Goal: Information Seeking & Learning: Learn about a topic

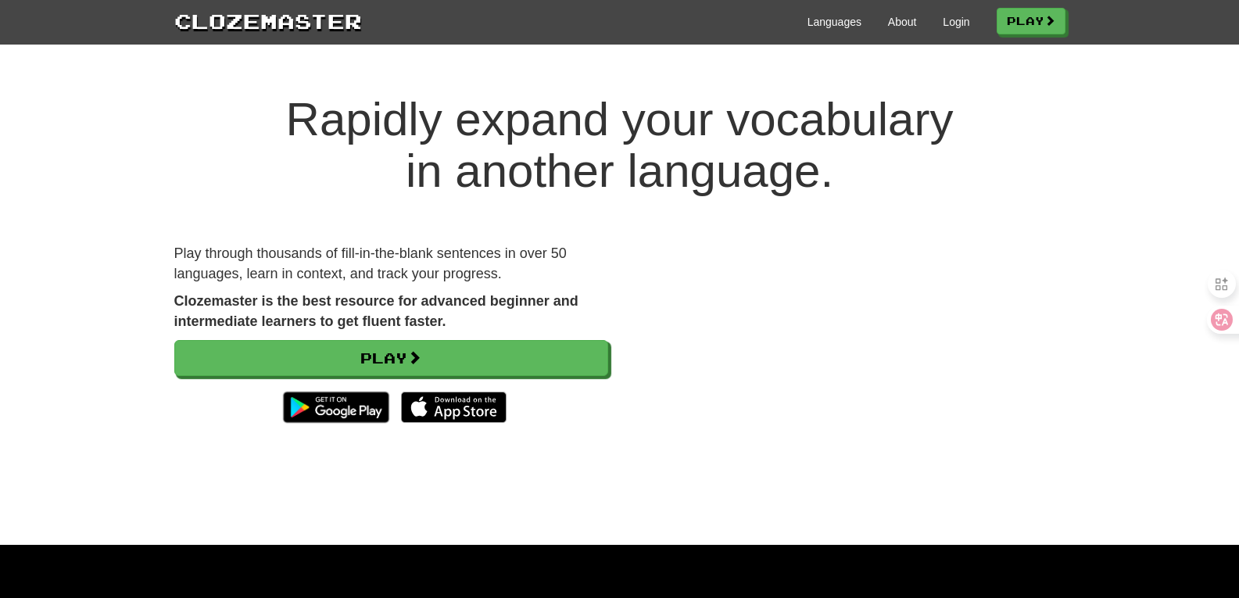
click at [932, 24] on div "Languages About Login Play" at bounding box center [713, 20] width 703 height 29
click at [952, 19] on link "Login" at bounding box center [956, 22] width 27 height 16
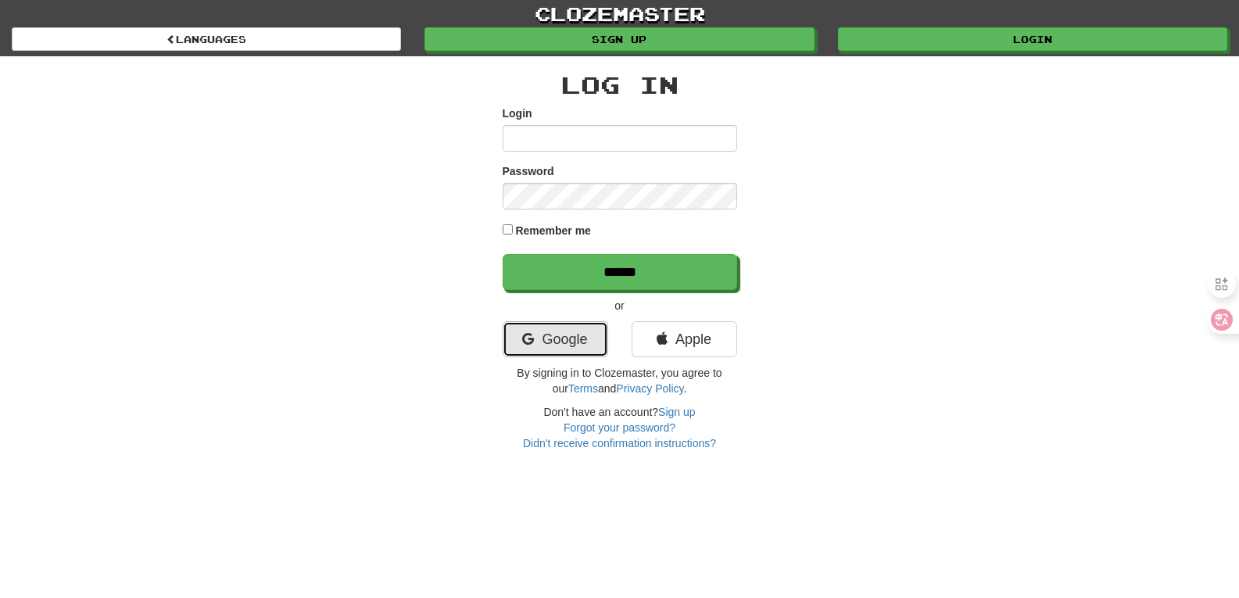
click at [556, 352] on link "Google" at bounding box center [556, 339] width 106 height 36
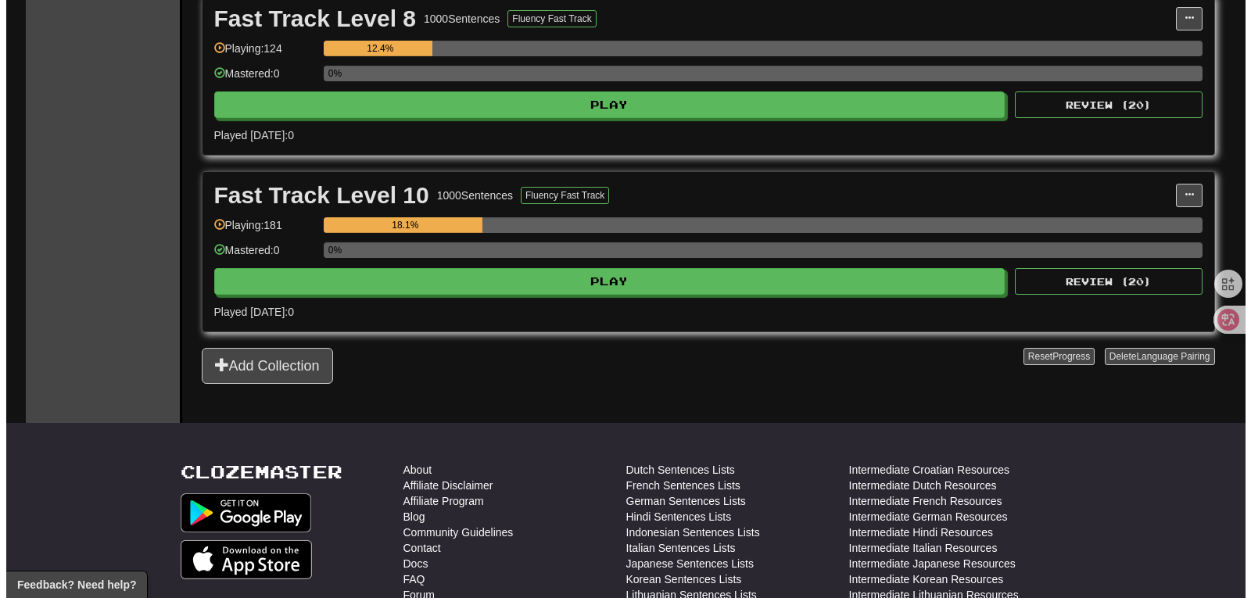
scroll to position [782, 0]
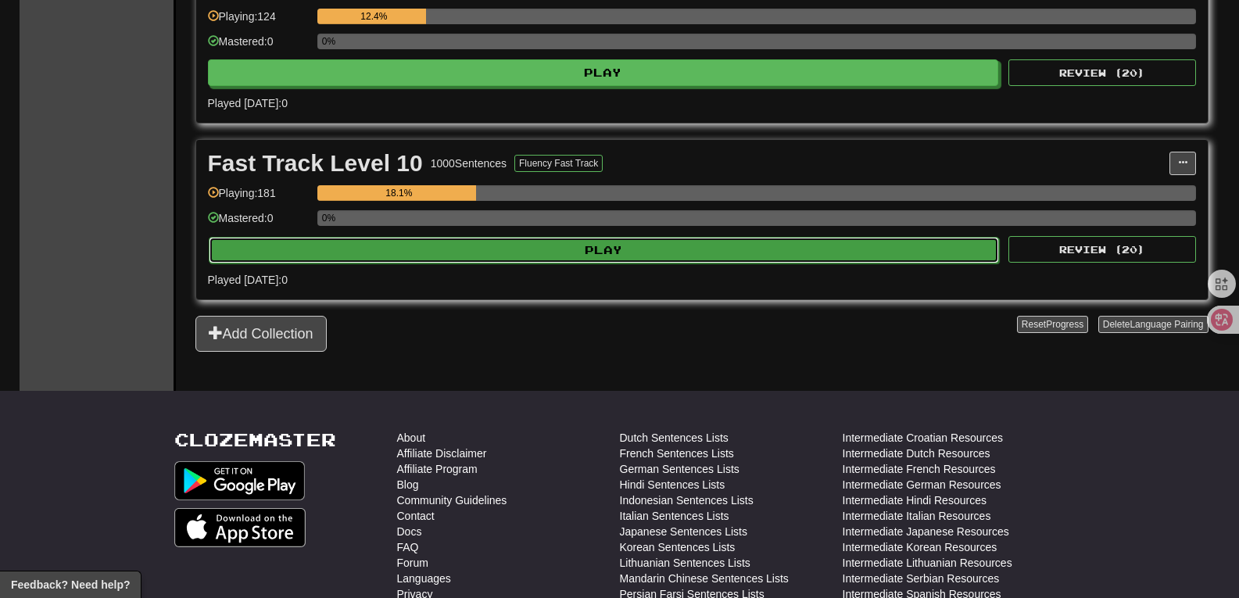
click at [629, 257] on button "Play" at bounding box center [604, 250] width 791 height 27
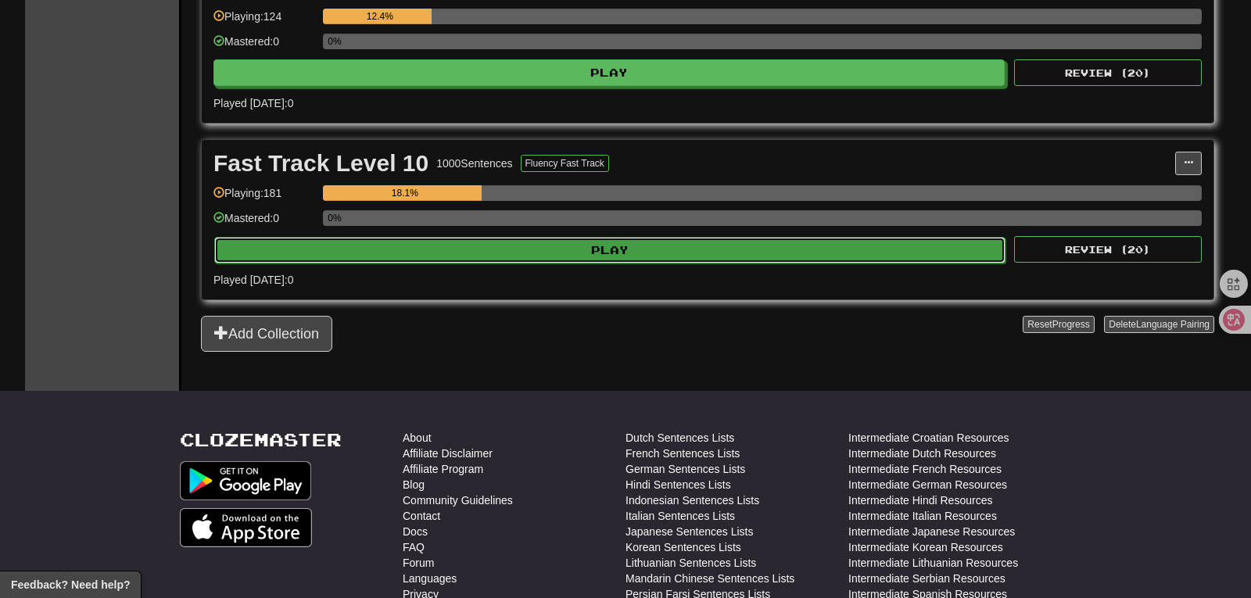
select select "**"
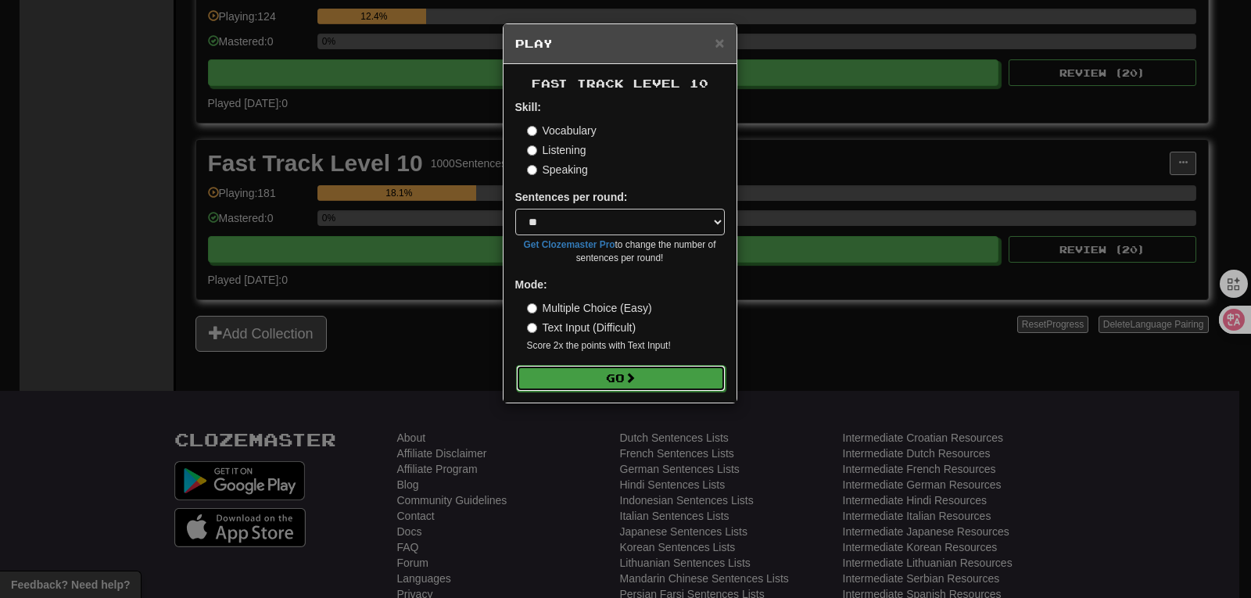
click at [617, 381] on button "Go" at bounding box center [620, 378] width 209 height 27
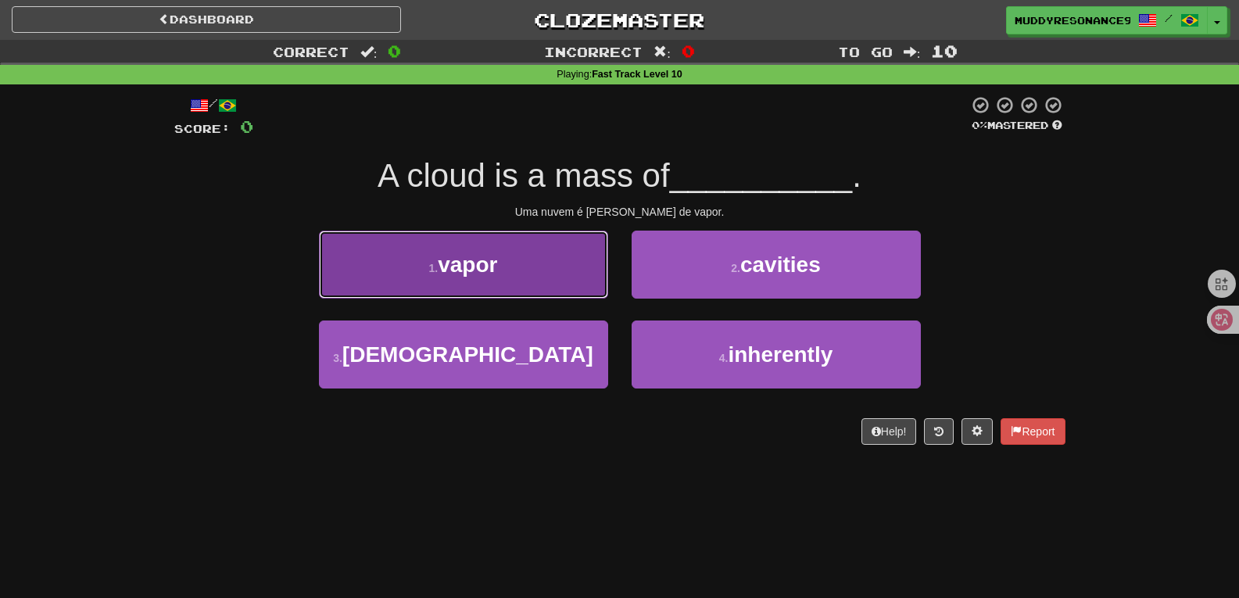
click at [567, 274] on button "1 . vapor" at bounding box center [463, 265] width 289 height 68
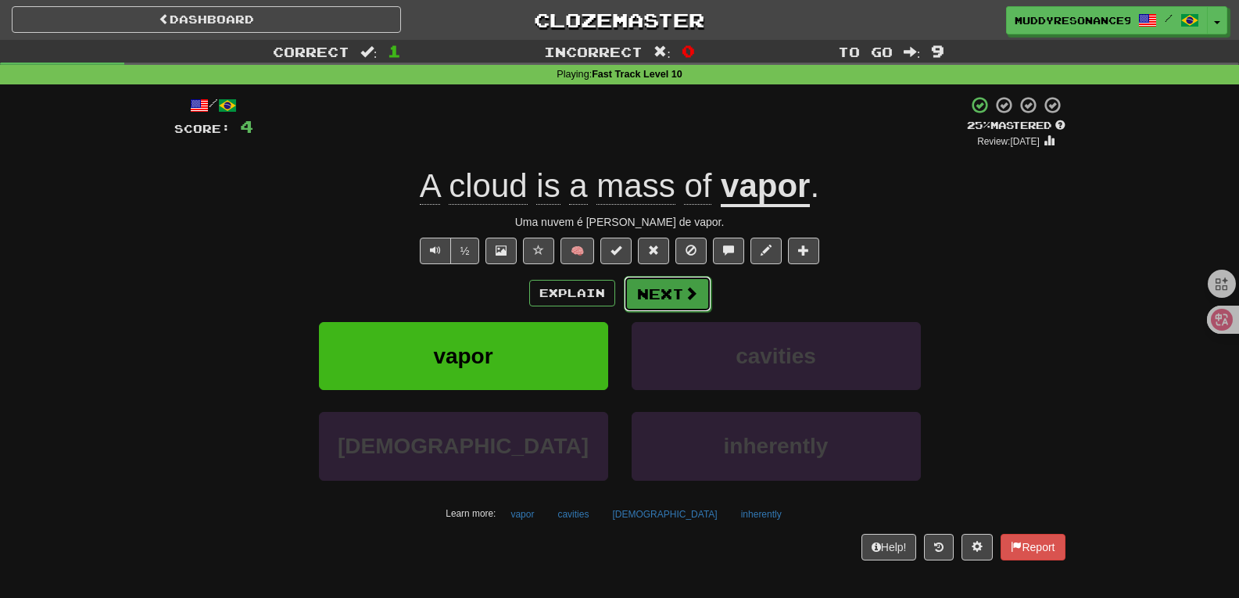
click at [680, 305] on button "Next" at bounding box center [668, 294] width 88 height 36
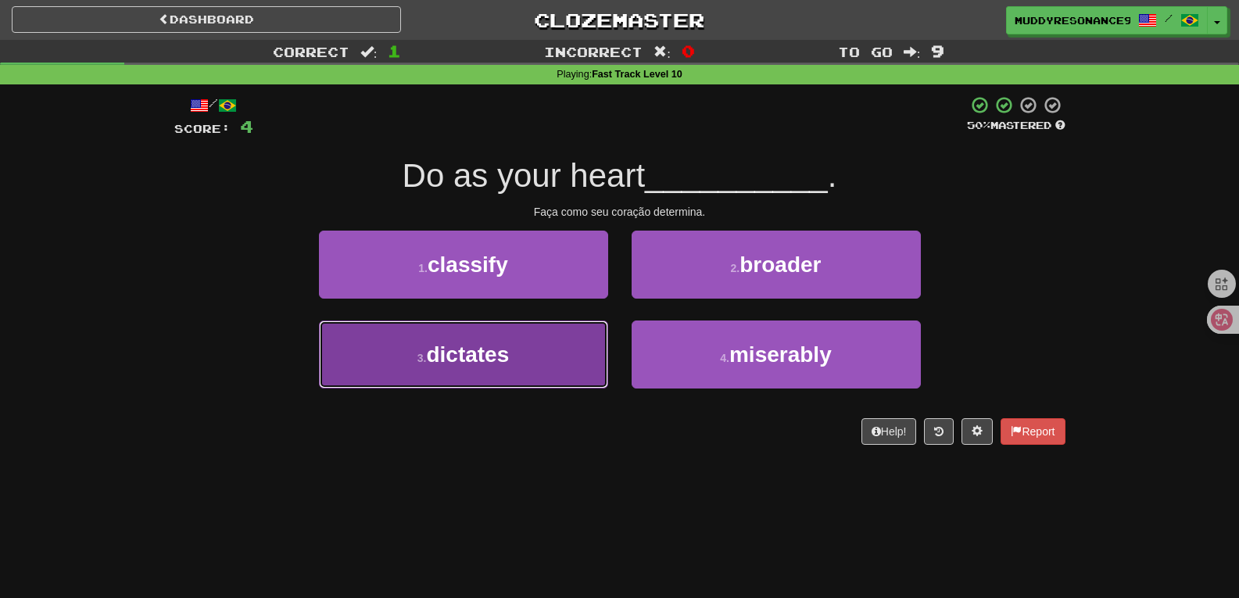
click at [540, 355] on button "3 . dictates" at bounding box center [463, 354] width 289 height 68
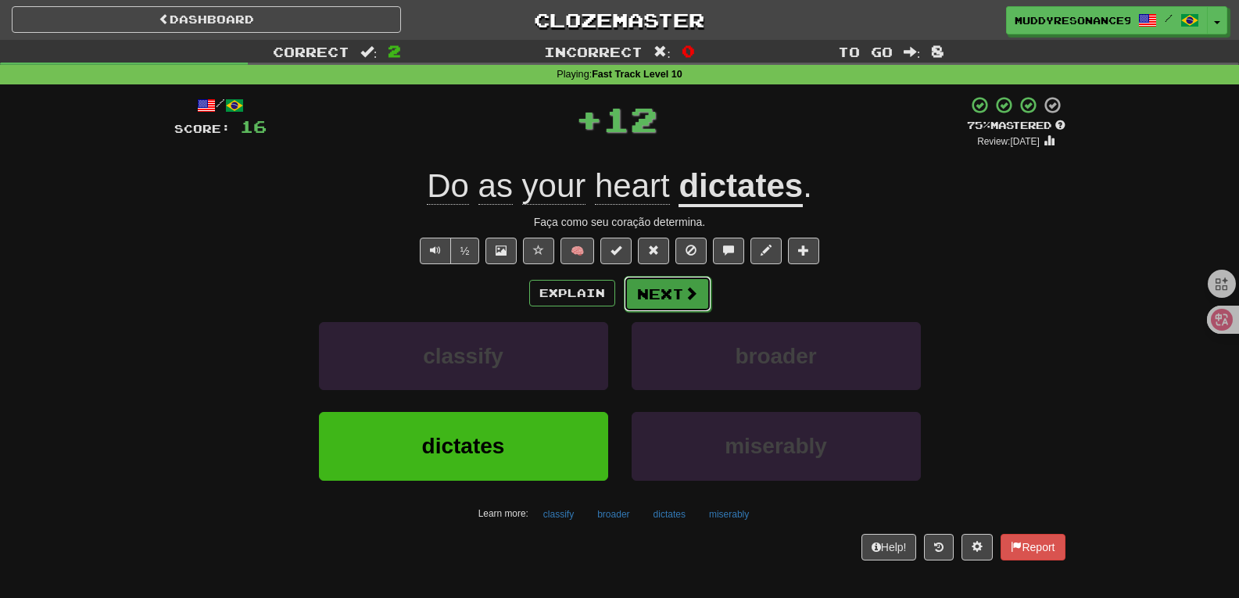
click at [676, 292] on button "Next" at bounding box center [668, 294] width 88 height 36
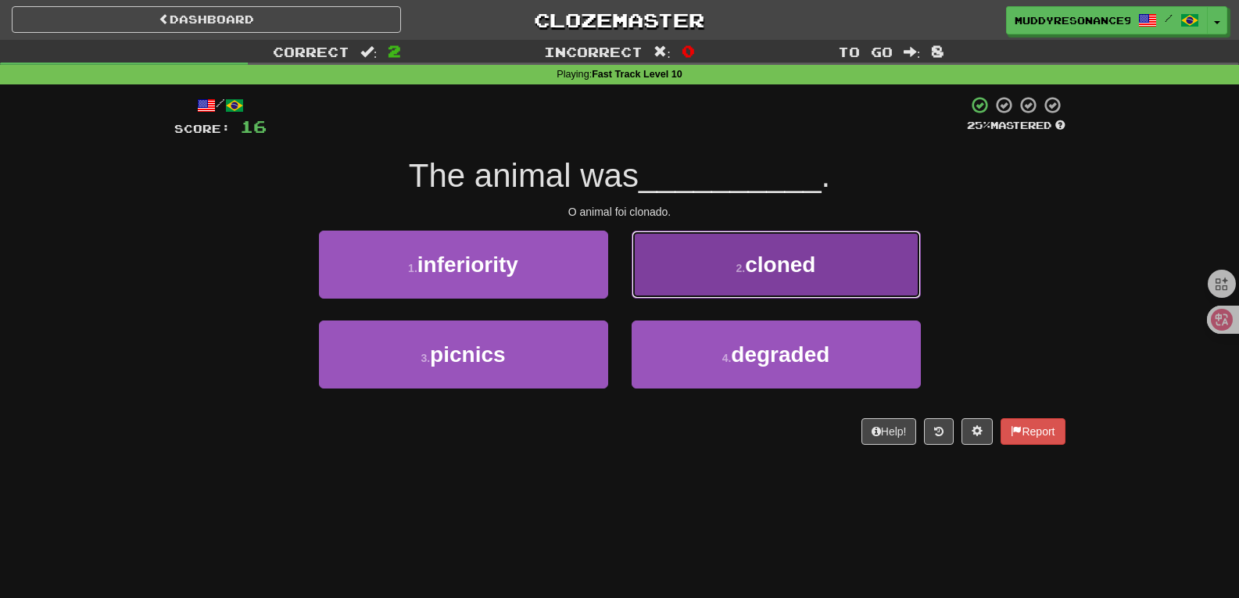
click at [742, 239] on button "2 . cloned" at bounding box center [776, 265] width 289 height 68
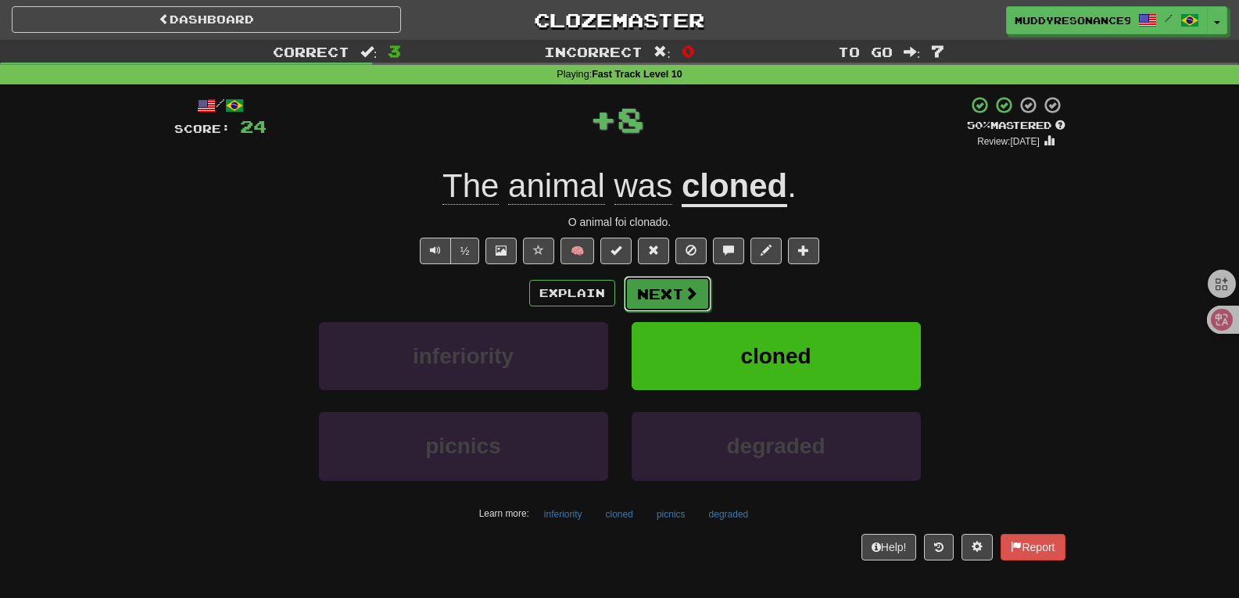
click at [667, 284] on button "Next" at bounding box center [668, 294] width 88 height 36
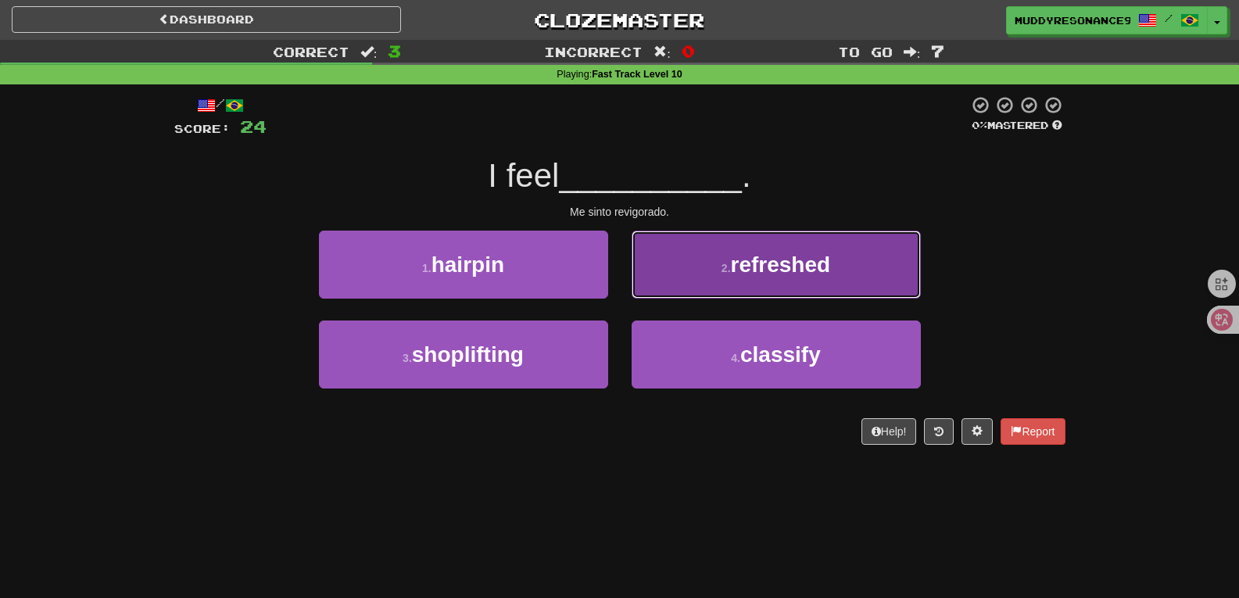
click at [735, 246] on button "2 . refreshed" at bounding box center [776, 265] width 289 height 68
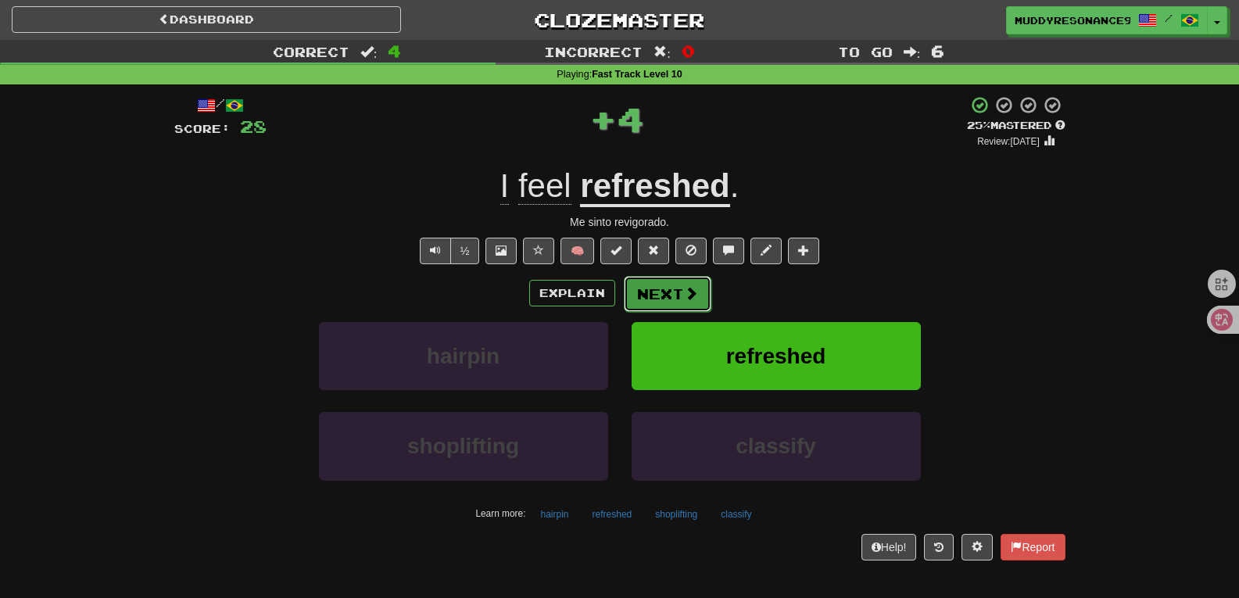
click at [678, 292] on button "Next" at bounding box center [668, 294] width 88 height 36
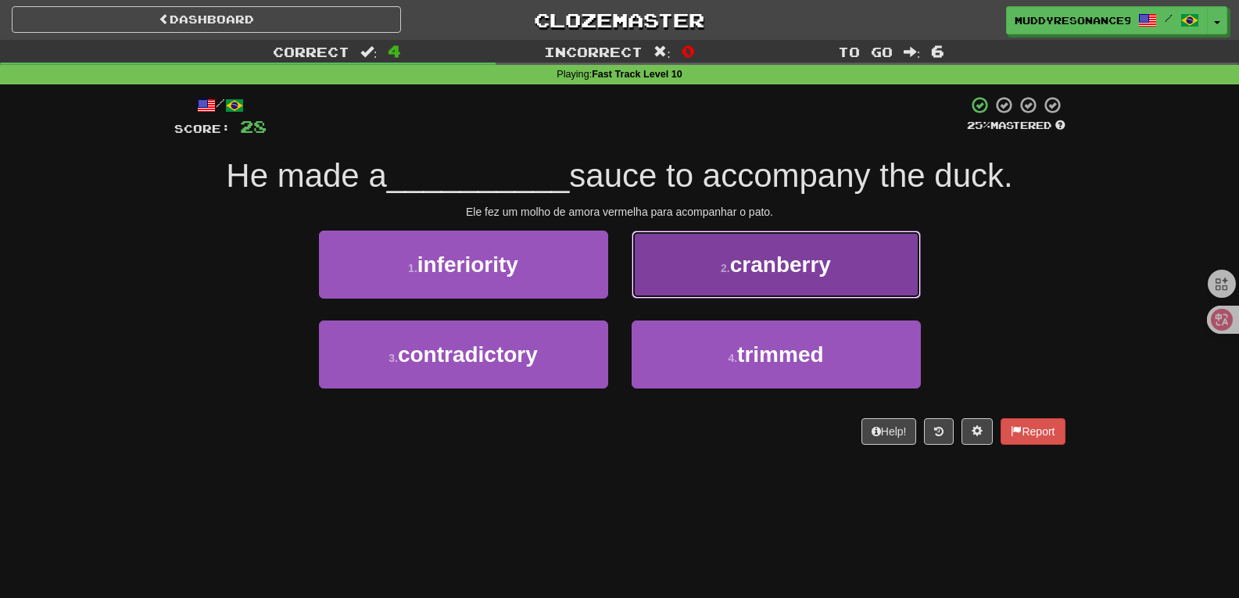
click at [737, 263] on span "cranberry" at bounding box center [780, 264] width 101 height 24
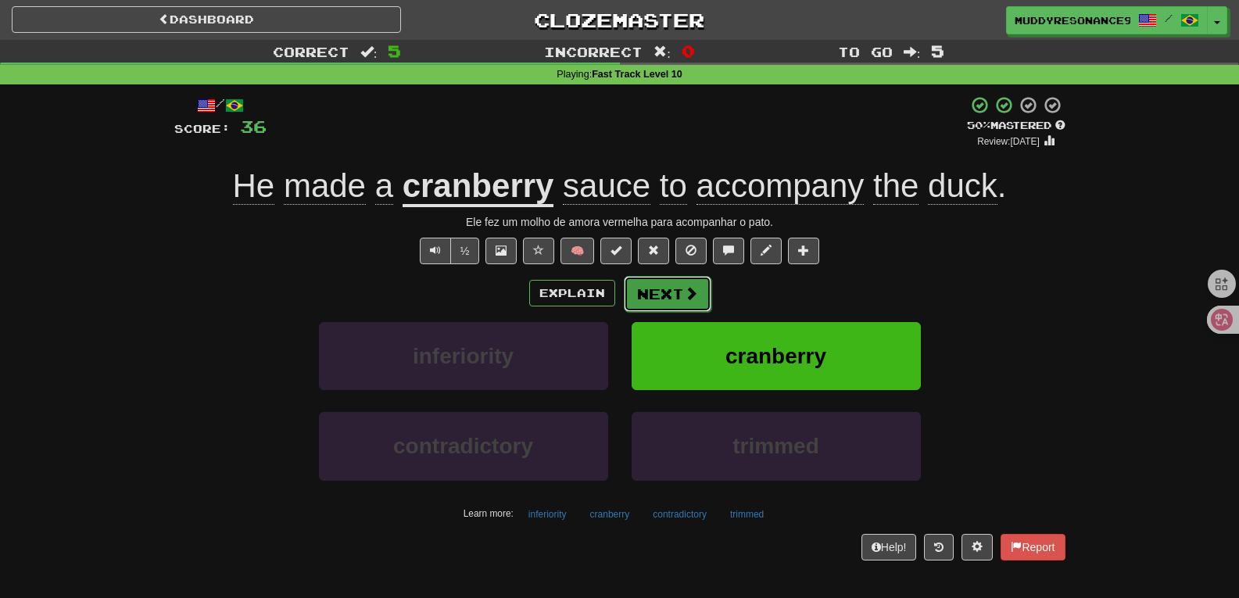
click at [673, 302] on button "Next" at bounding box center [668, 294] width 88 height 36
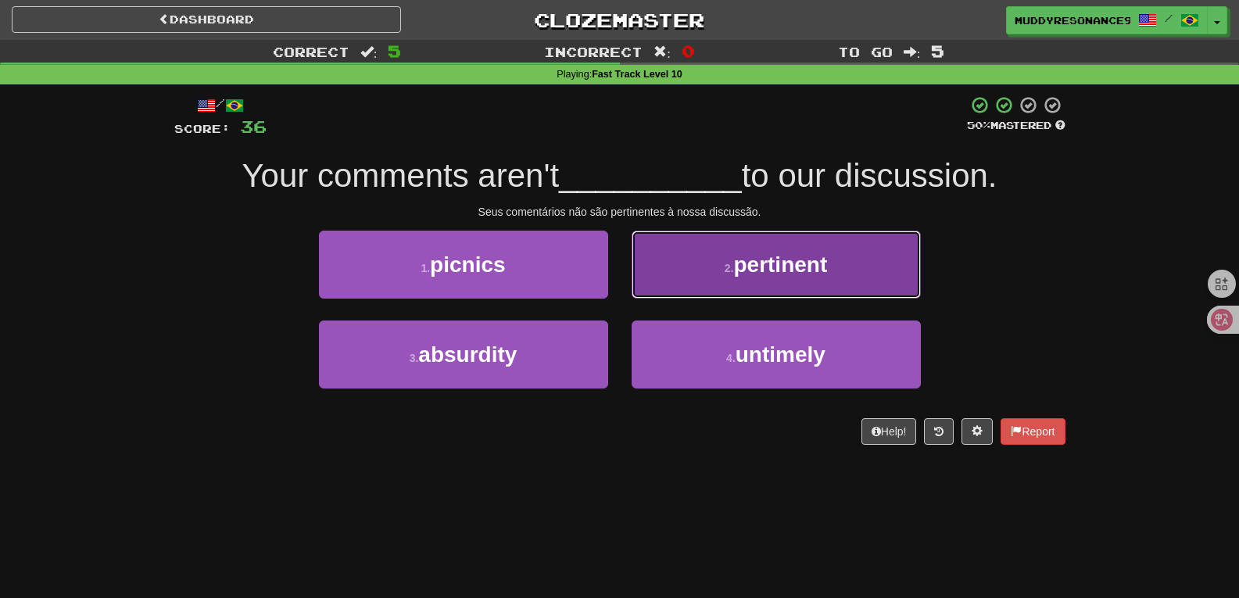
click at [765, 282] on button "2 . pertinent" at bounding box center [776, 265] width 289 height 68
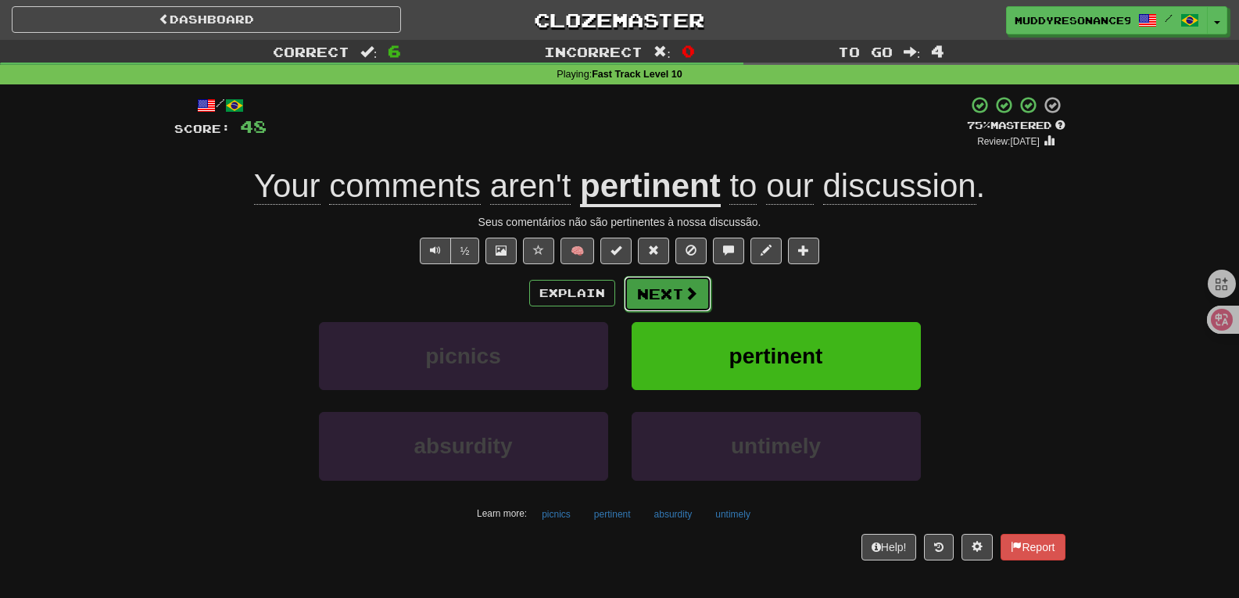
click at [660, 293] on button "Next" at bounding box center [668, 294] width 88 height 36
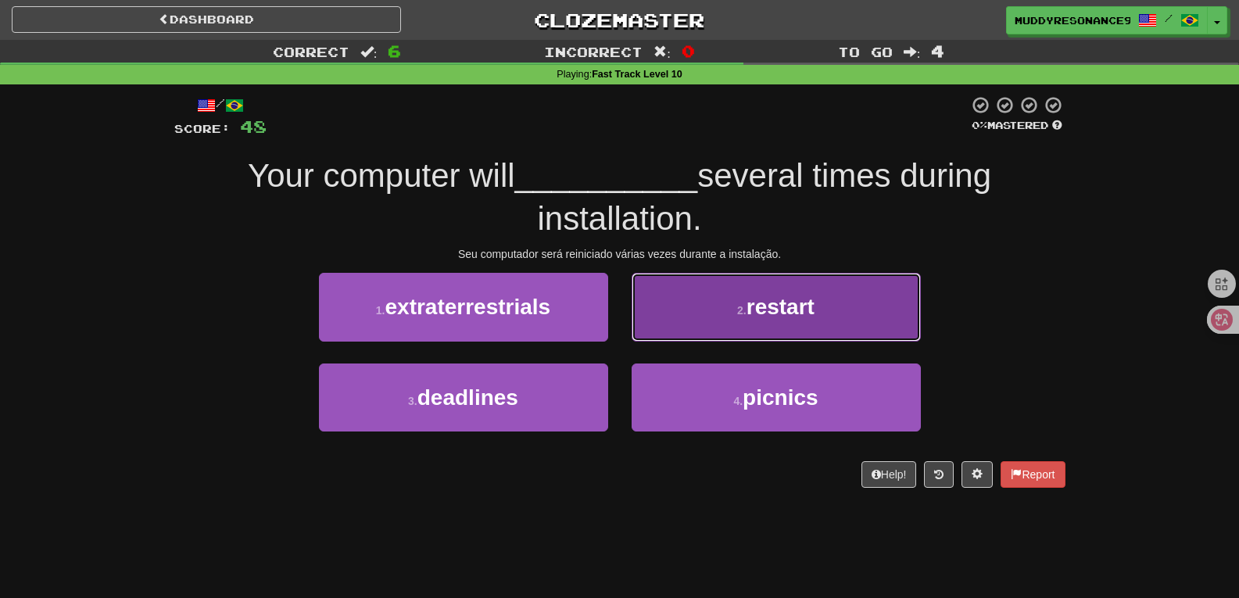
click at [734, 295] on button "2 . restart" at bounding box center [776, 307] width 289 height 68
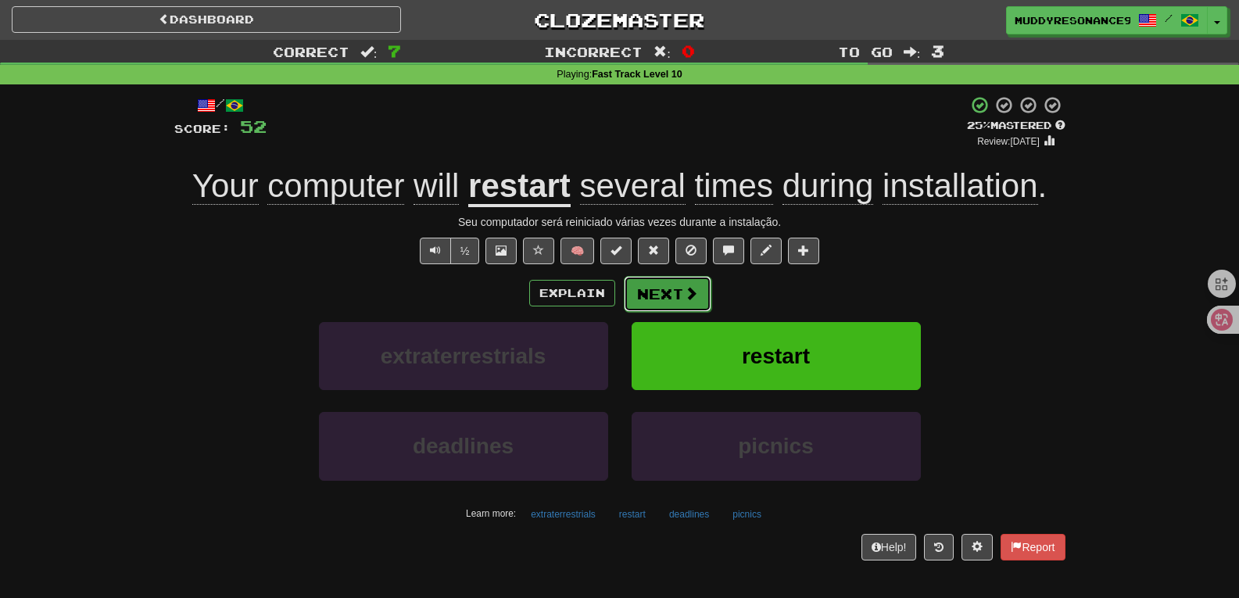
click at [691, 291] on span at bounding box center [691, 293] width 14 height 14
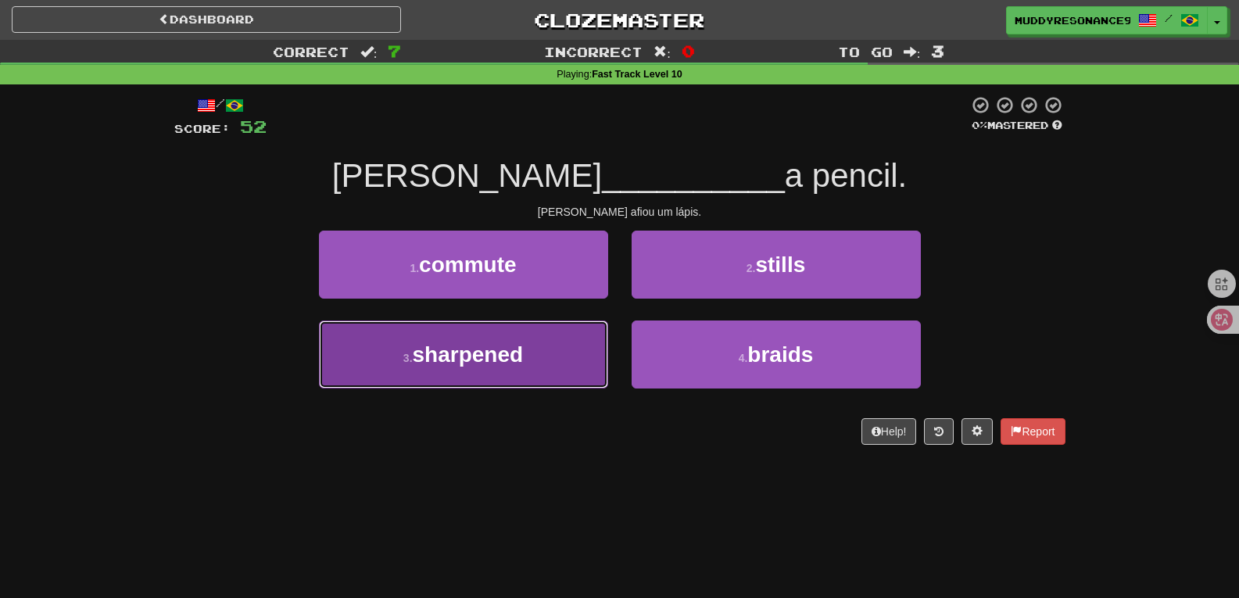
click at [547, 373] on button "3 . sharpened" at bounding box center [463, 354] width 289 height 68
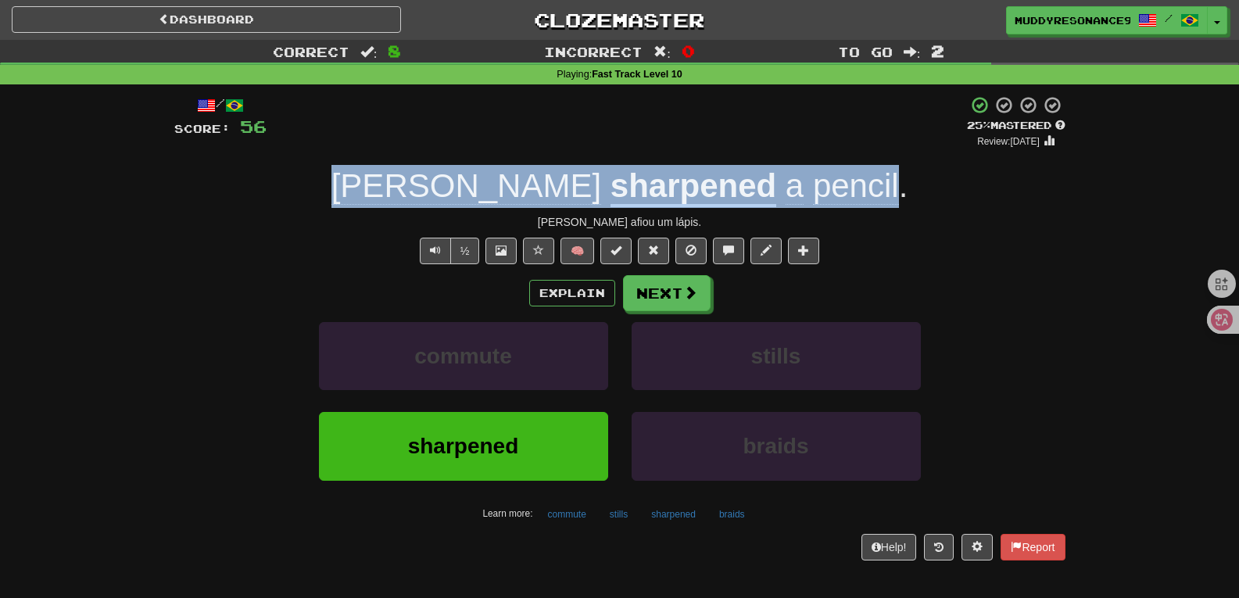
drag, startPoint x: 795, startPoint y: 192, endPoint x: 437, endPoint y: 178, distance: 358.2
click at [437, 178] on div "[PERSON_NAME] a pencil ." at bounding box center [619, 186] width 891 height 43
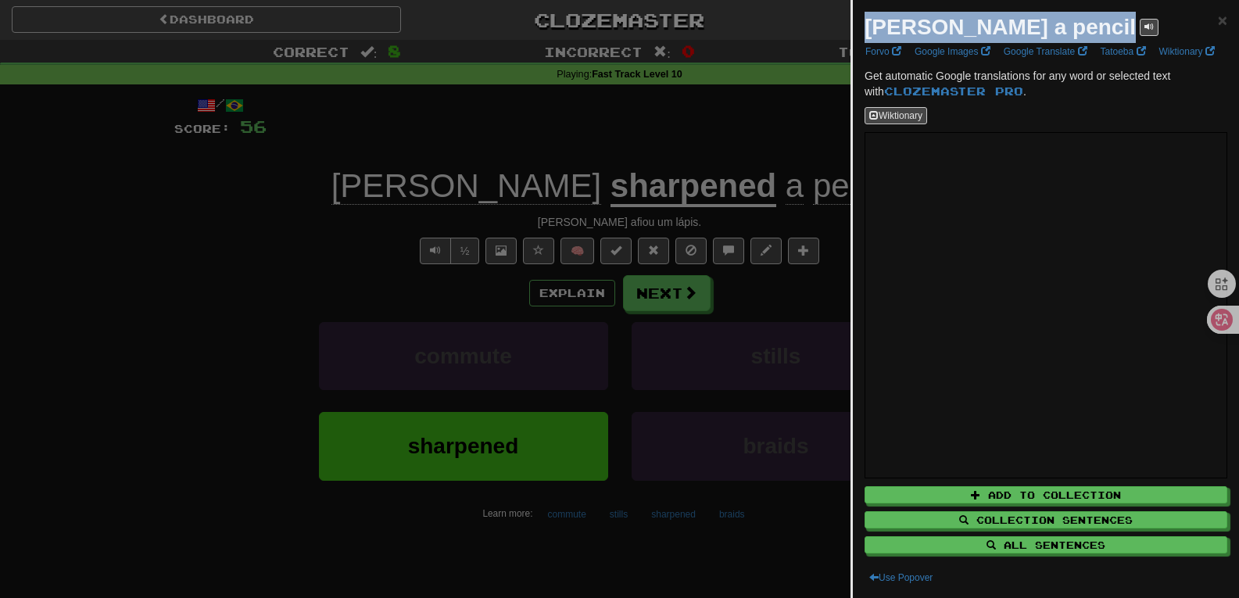
drag, startPoint x: 868, startPoint y: 28, endPoint x: 1117, endPoint y: 15, distance: 249.7
click at [1117, 15] on div "[PERSON_NAME] a pencil" at bounding box center [1011, 27] width 294 height 31
copy strong "[PERSON_NAME] a pencil"
click at [1218, 20] on span "×" at bounding box center [1222, 20] width 9 height 18
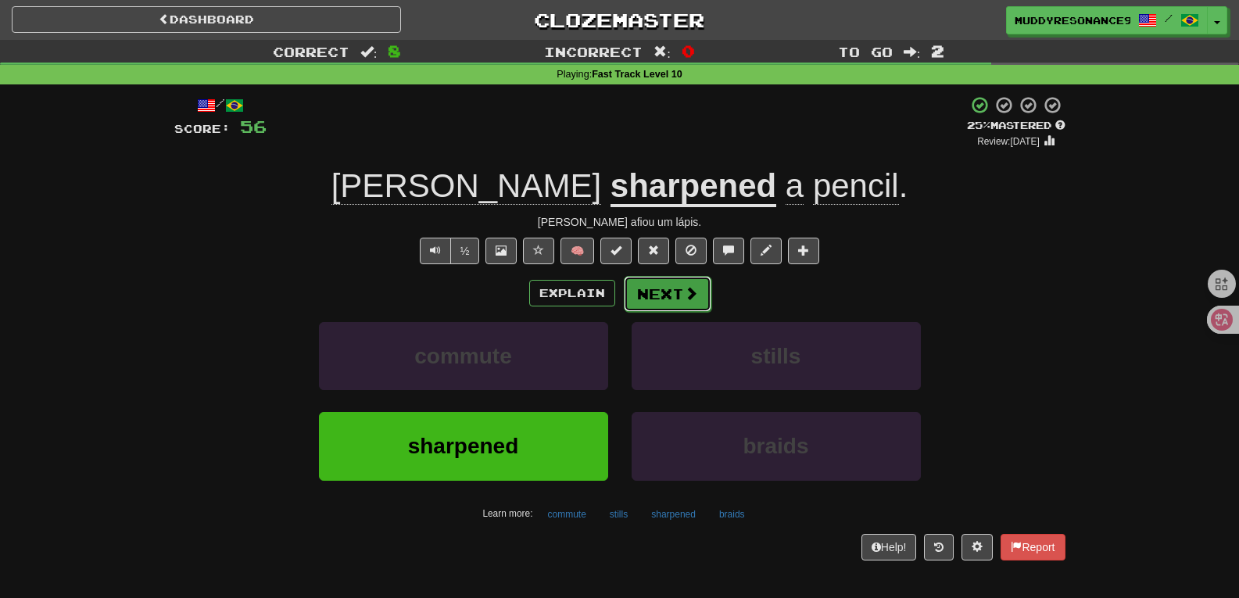
click at [680, 290] on button "Next" at bounding box center [668, 294] width 88 height 36
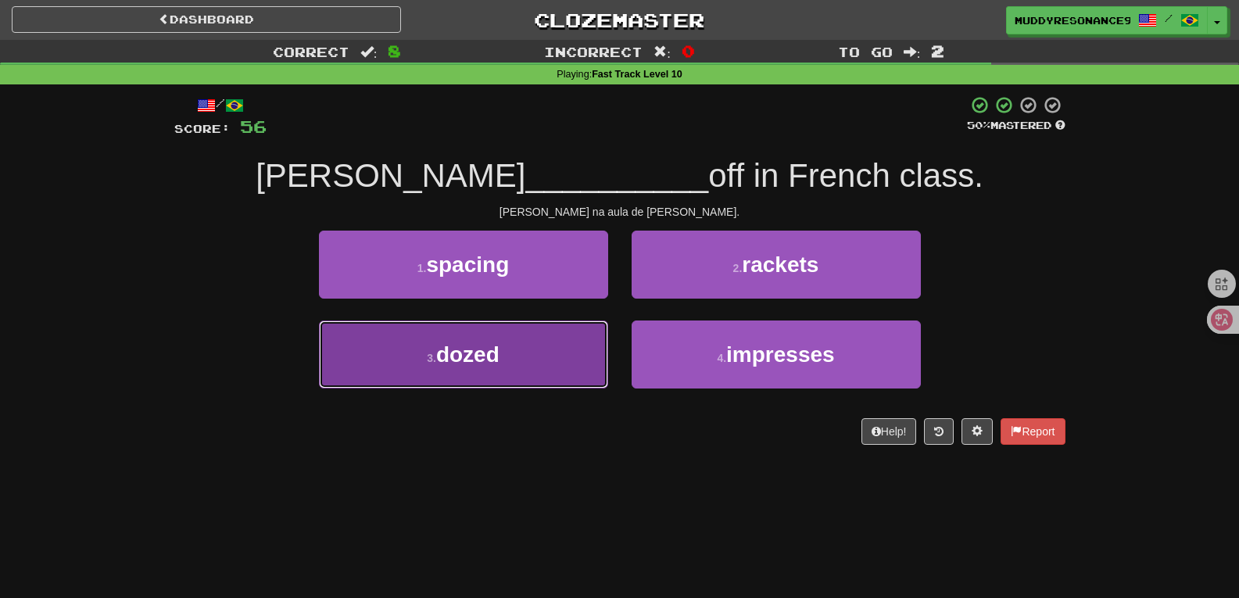
click at [535, 363] on button "3 . dozed" at bounding box center [463, 354] width 289 height 68
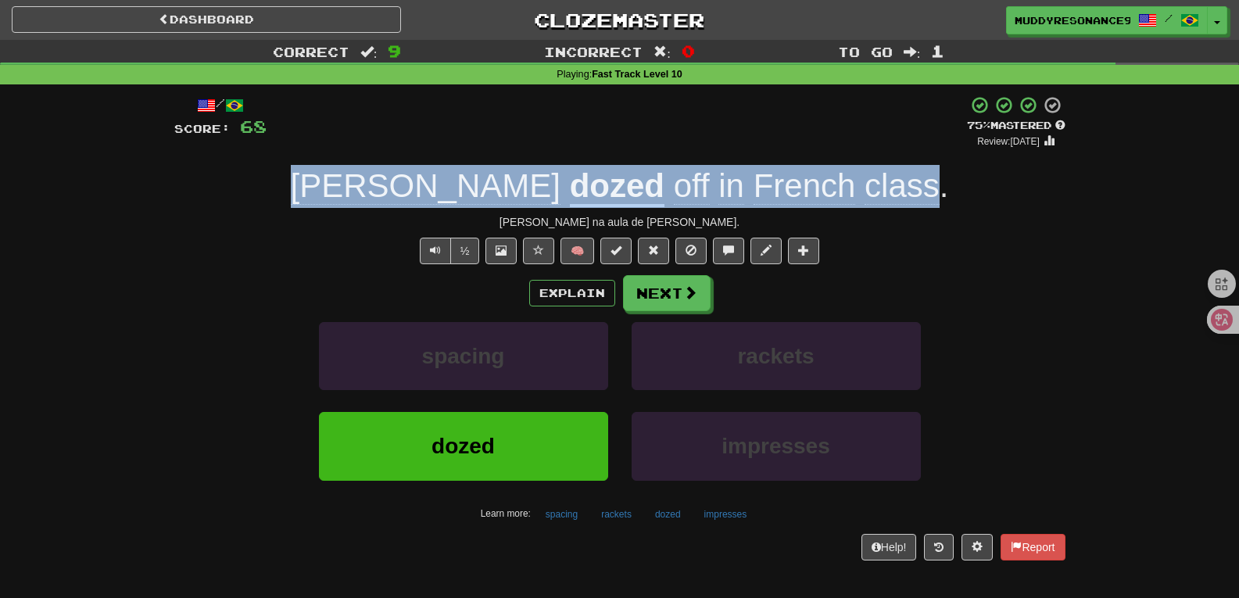
drag, startPoint x: 836, startPoint y: 199, endPoint x: 392, endPoint y: 180, distance: 444.3
click at [392, 180] on div "[PERSON_NAME] dozed off in French class ." at bounding box center [619, 186] width 891 height 43
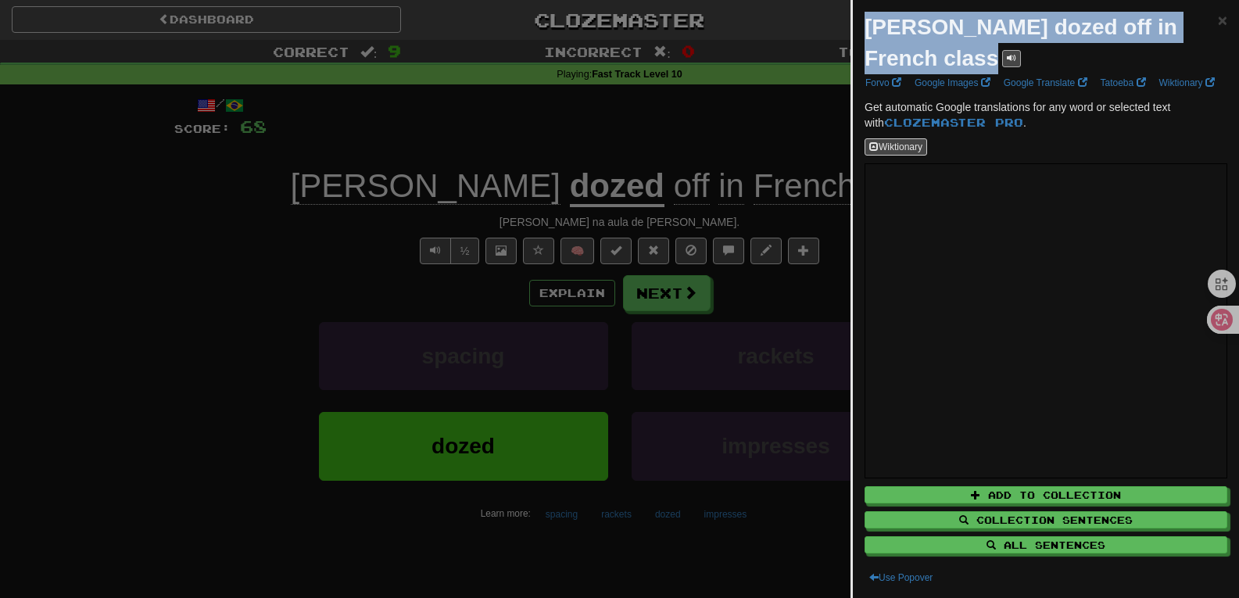
drag, startPoint x: 868, startPoint y: 27, endPoint x: 1182, endPoint y: 30, distance: 313.4
click at [1183, 30] on div "[PERSON_NAME] dozed off in French class" at bounding box center [1040, 43] width 353 height 63
copy div "[PERSON_NAME] dozed off in French class"
click at [1218, 20] on span "×" at bounding box center [1222, 20] width 9 height 18
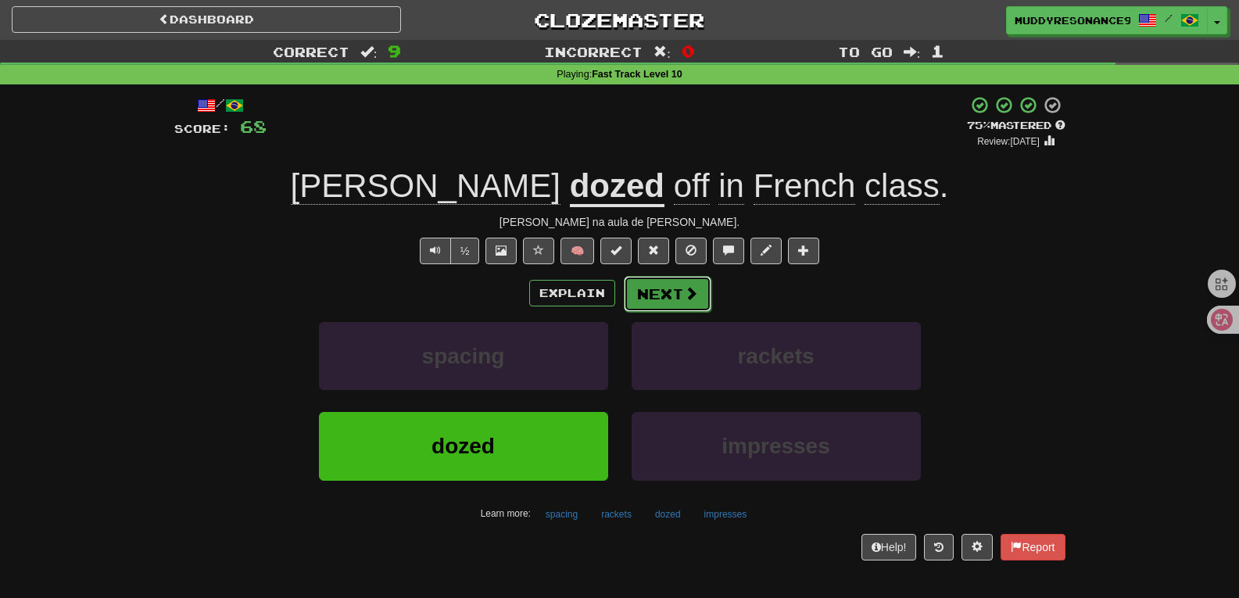
click at [695, 283] on button "Next" at bounding box center [668, 294] width 88 height 36
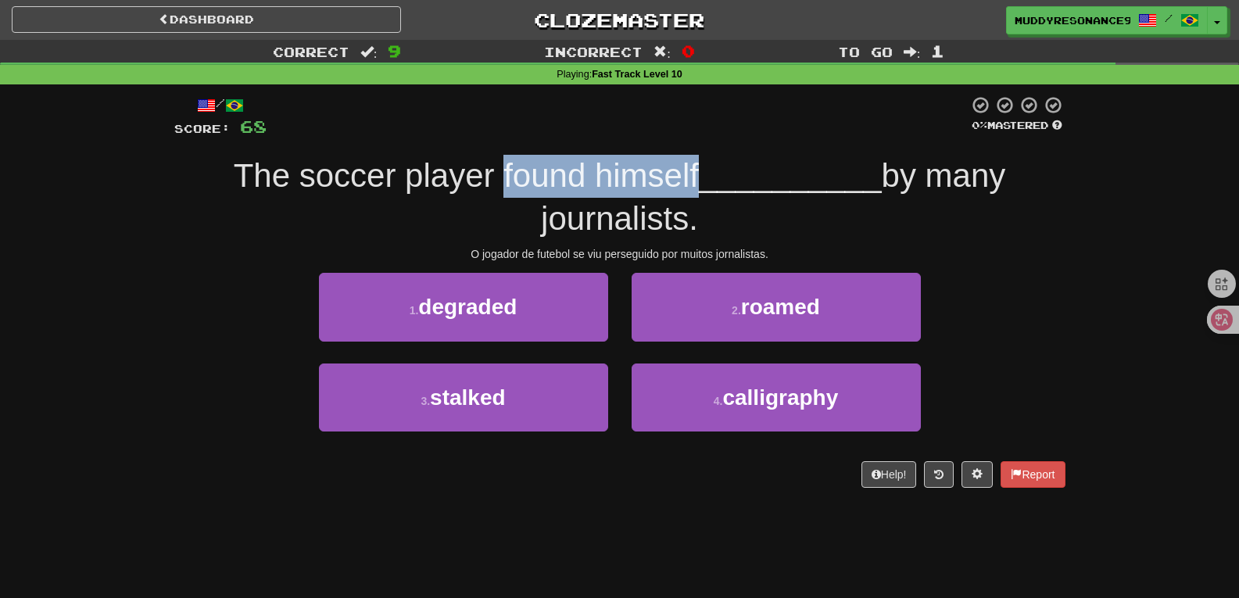
drag, startPoint x: 496, startPoint y: 174, endPoint x: 686, endPoint y: 163, distance: 191.0
click at [686, 163] on span "The soccer player found himself" at bounding box center [466, 175] width 465 height 37
copy span "found himself"
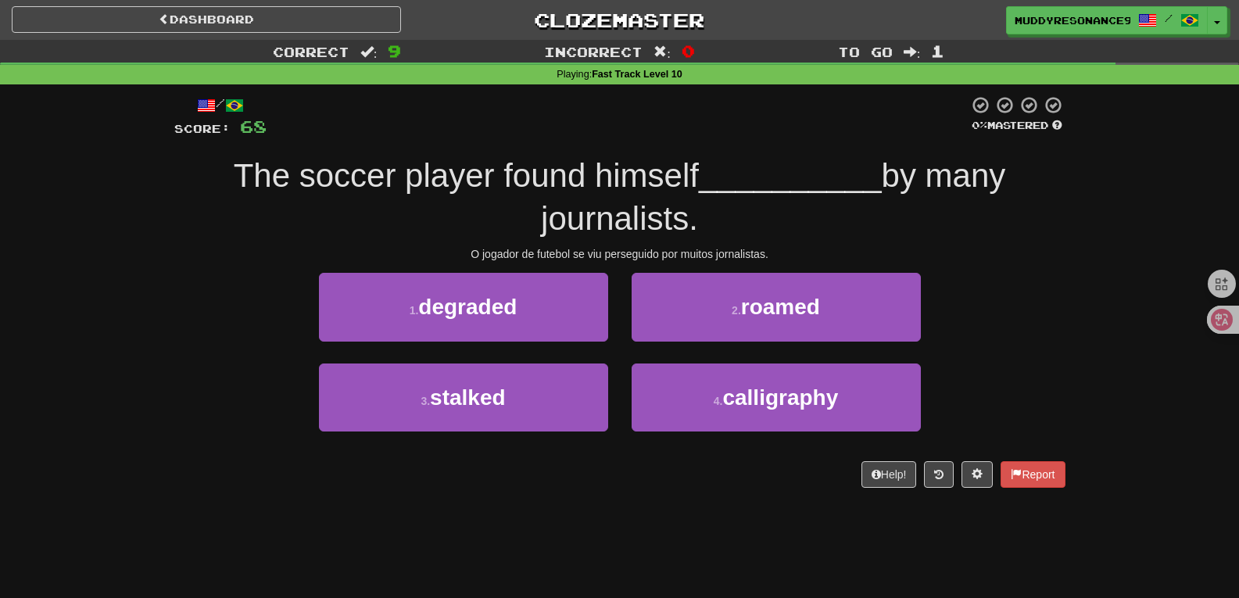
click at [518, 120] on div at bounding box center [618, 116] width 702 height 43
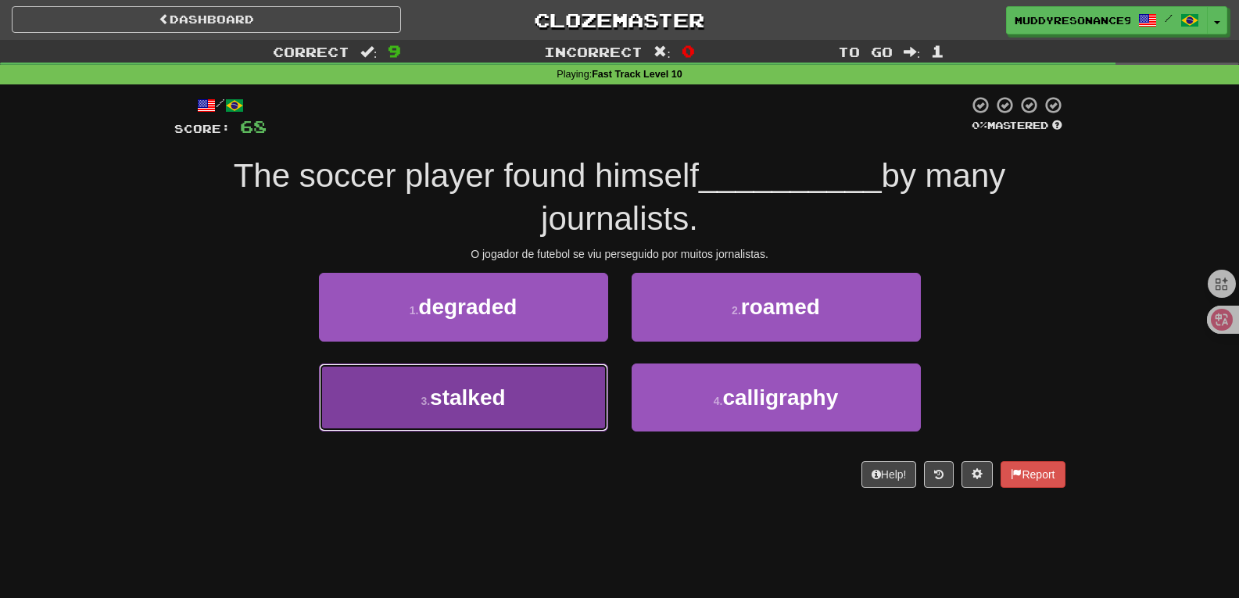
click at [527, 403] on button "3 . stalked" at bounding box center [463, 397] width 289 height 68
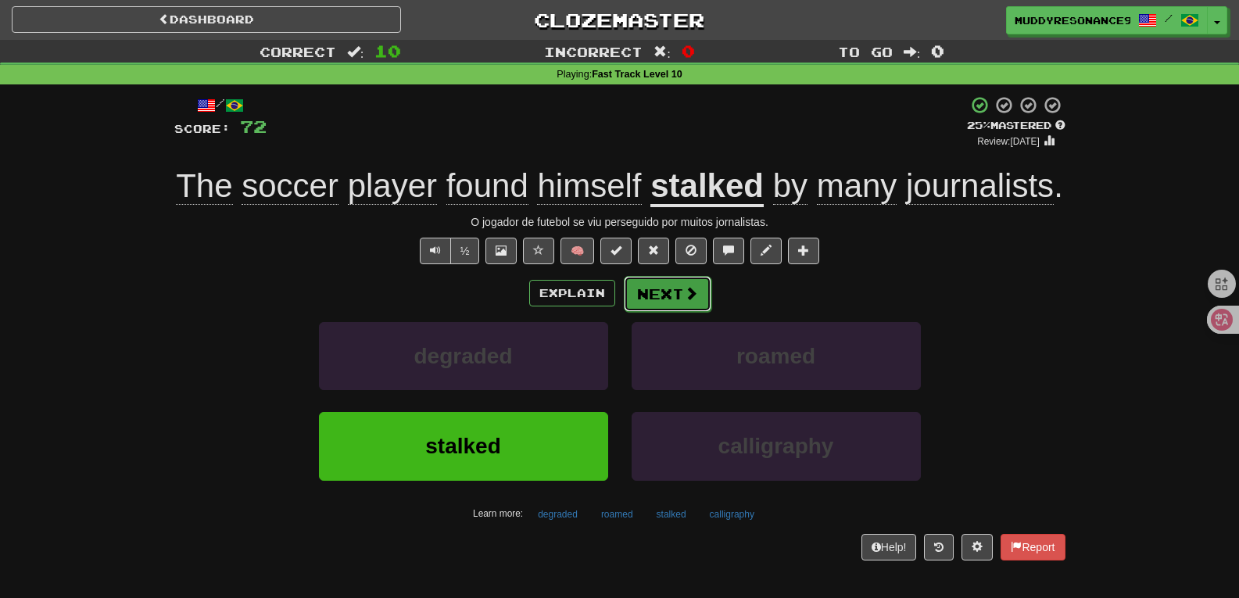
click at [661, 288] on button "Next" at bounding box center [668, 294] width 88 height 36
